Goal: Information Seeking & Learning: Learn about a topic

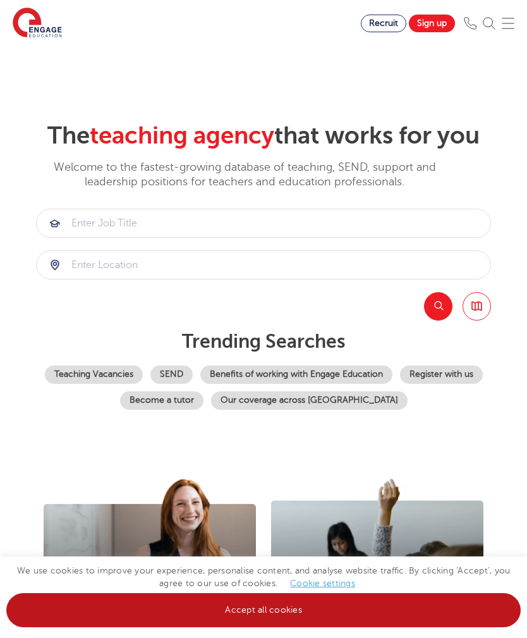
click at [252, 611] on link "Accept all cookies" at bounding box center [263, 610] width 514 height 34
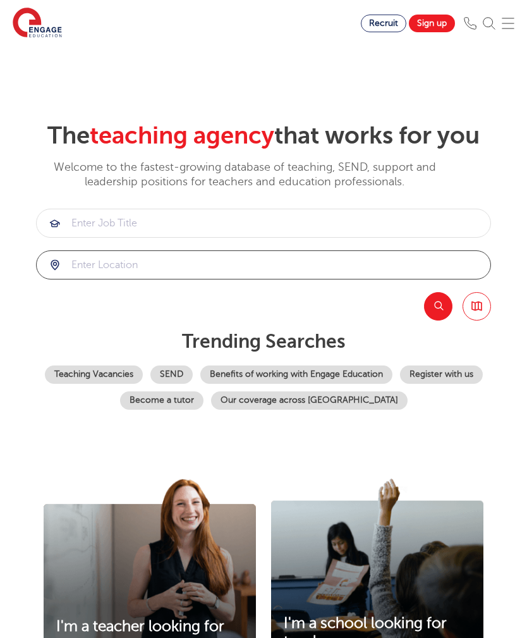
click at [357, 279] on input "search" at bounding box center [264, 265] width 454 height 28
type input "hounslow"
click button "Submit" at bounding box center [0, 0] width 0 height 0
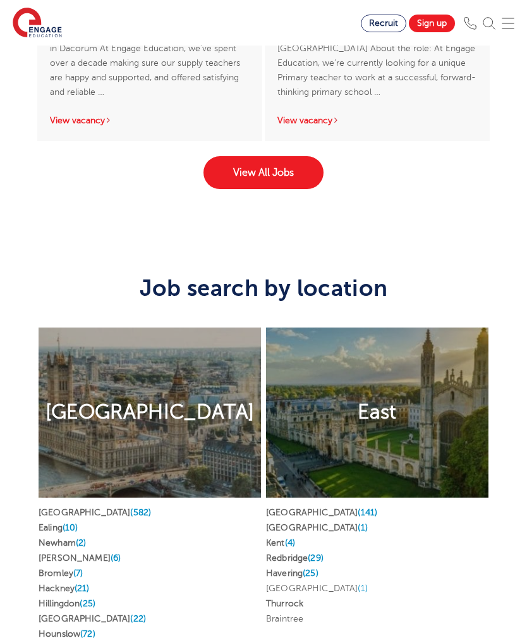
scroll to position [3015, 0]
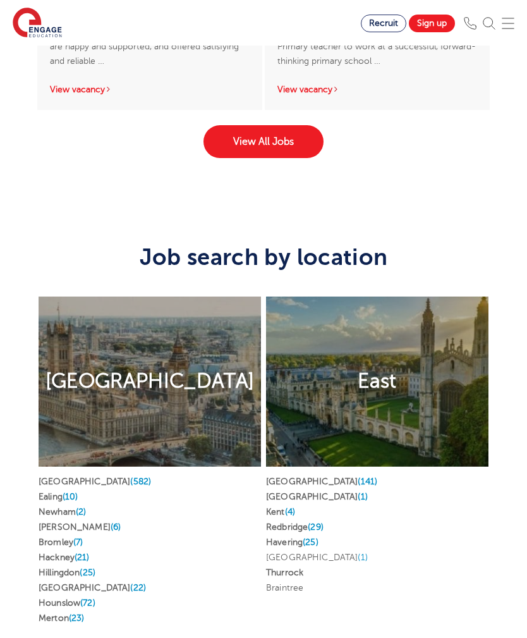
click at [95, 607] on span "(72)" at bounding box center [87, 602] width 15 height 9
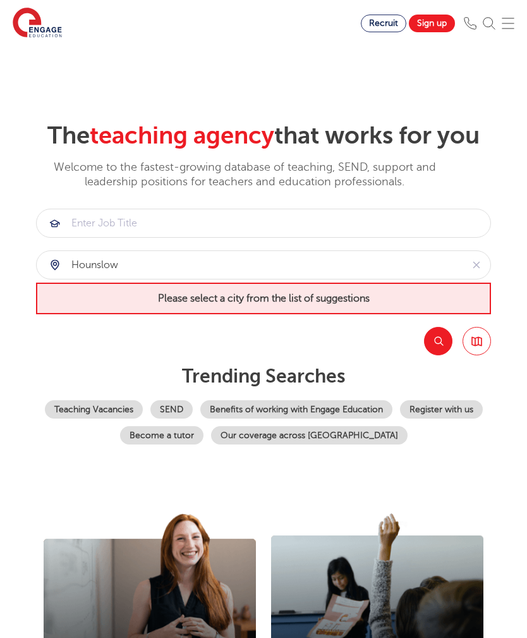
scroll to position [3056, 0]
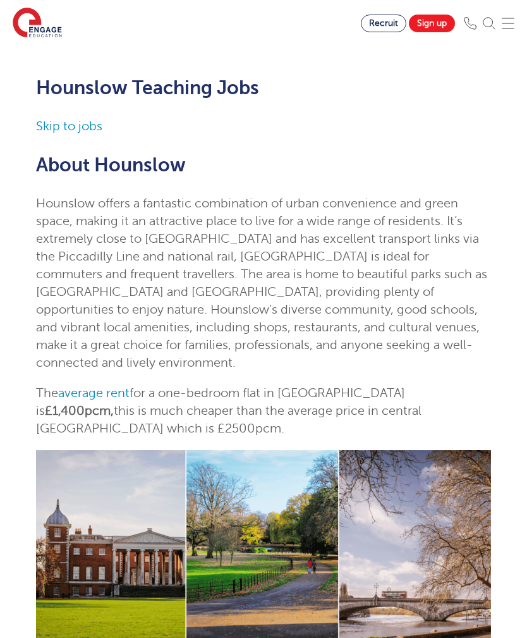
click at [63, 131] on link "Skip to jobs" at bounding box center [69, 126] width 66 height 15
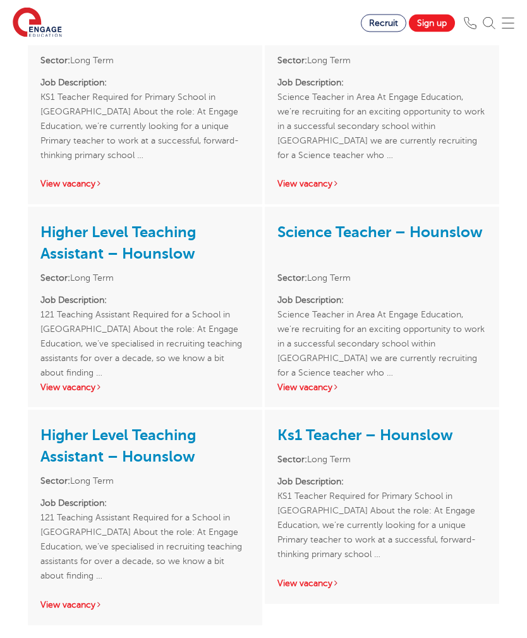
scroll to position [2252, 0]
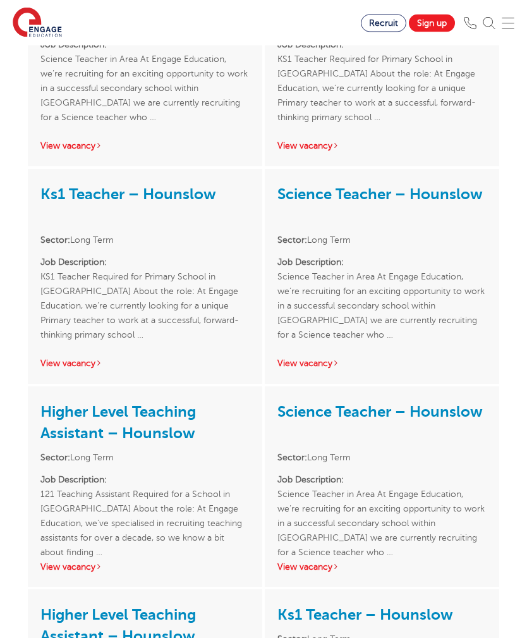
scroll to position [874, 0]
